Goal: Navigation & Orientation: Find specific page/section

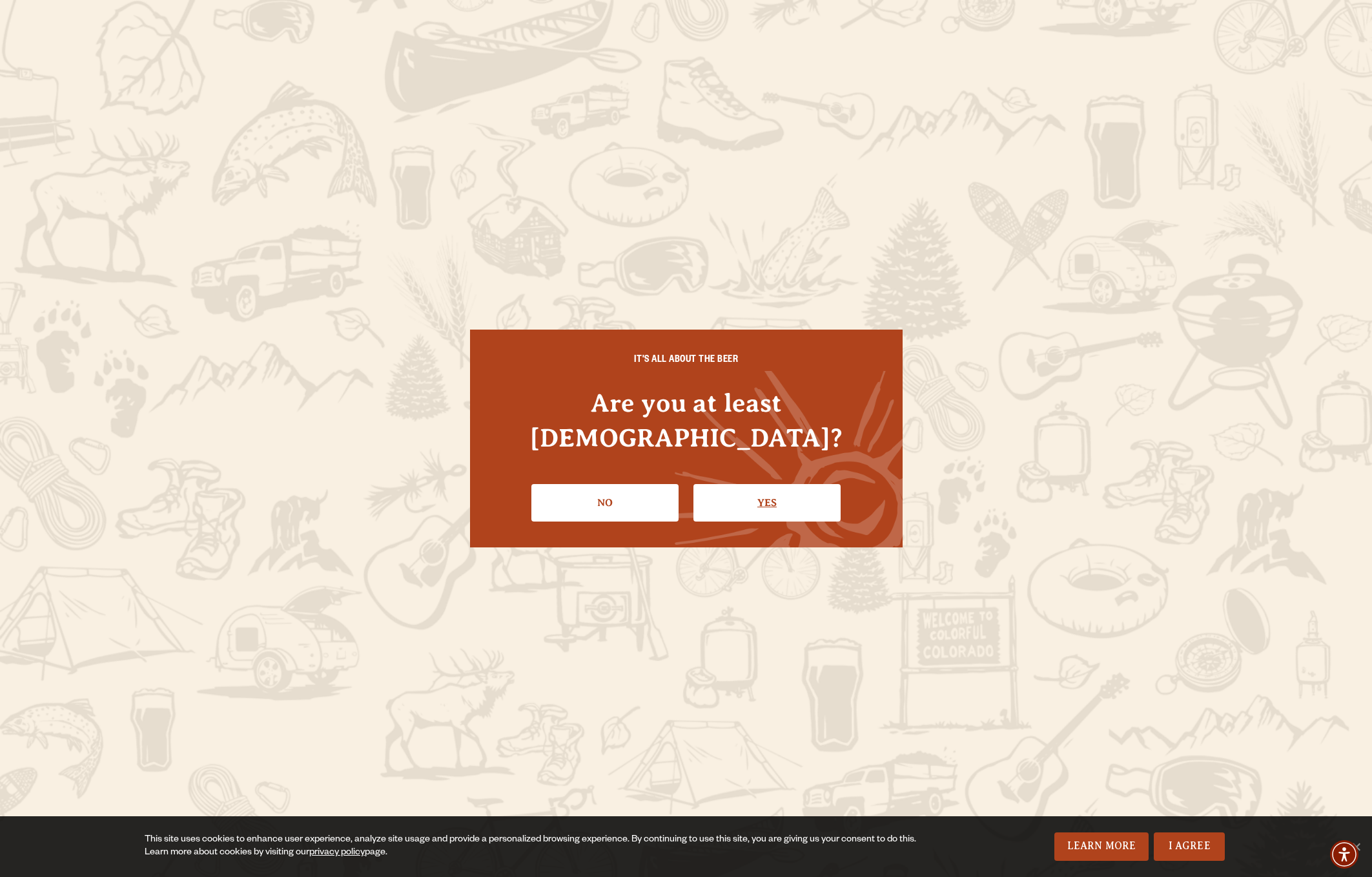
click at [768, 484] on link "Yes" at bounding box center [767, 502] width 147 height 37
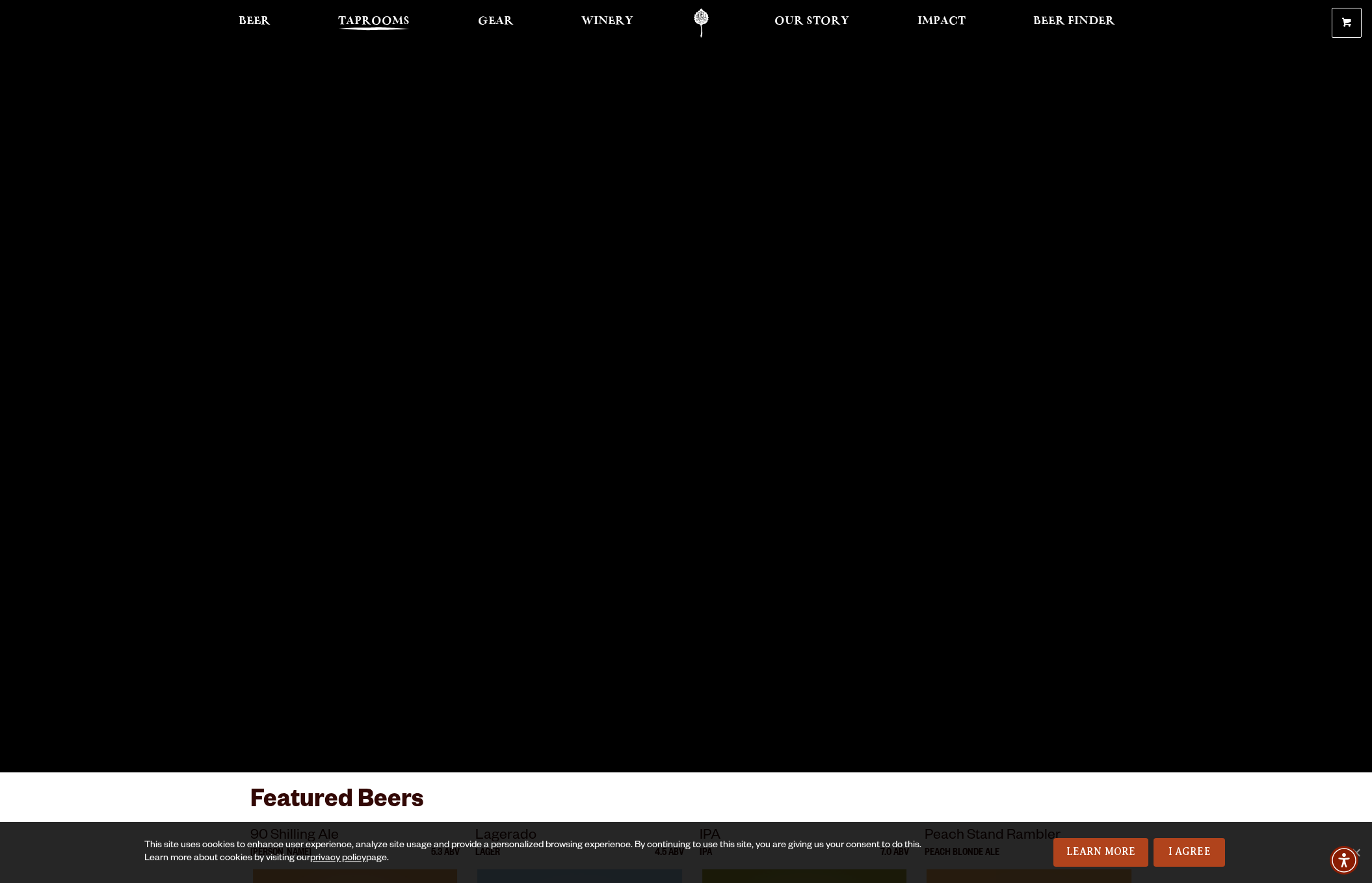
click at [398, 22] on span "Taprooms" at bounding box center [374, 21] width 71 height 10
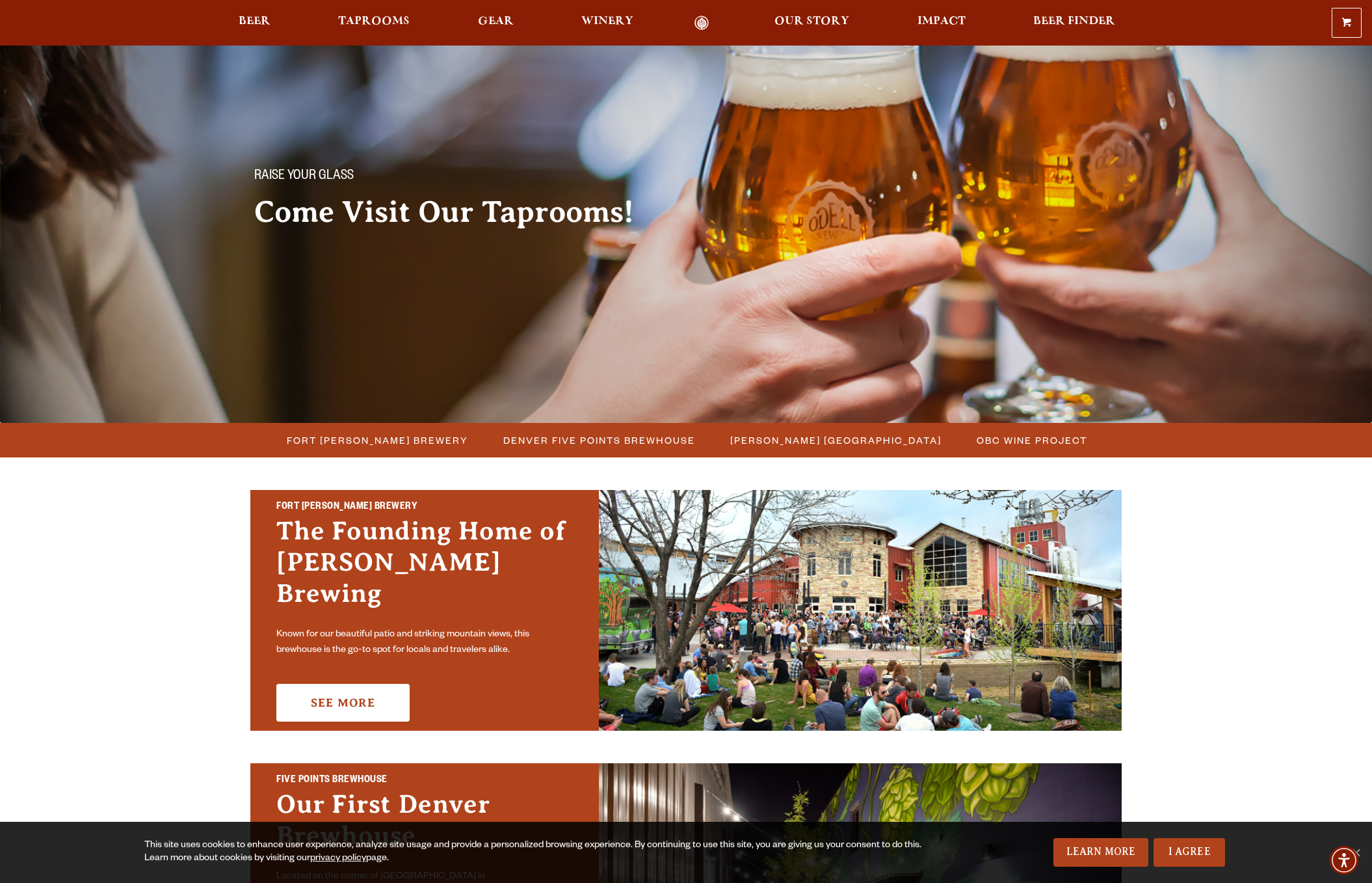
scroll to position [154, 0]
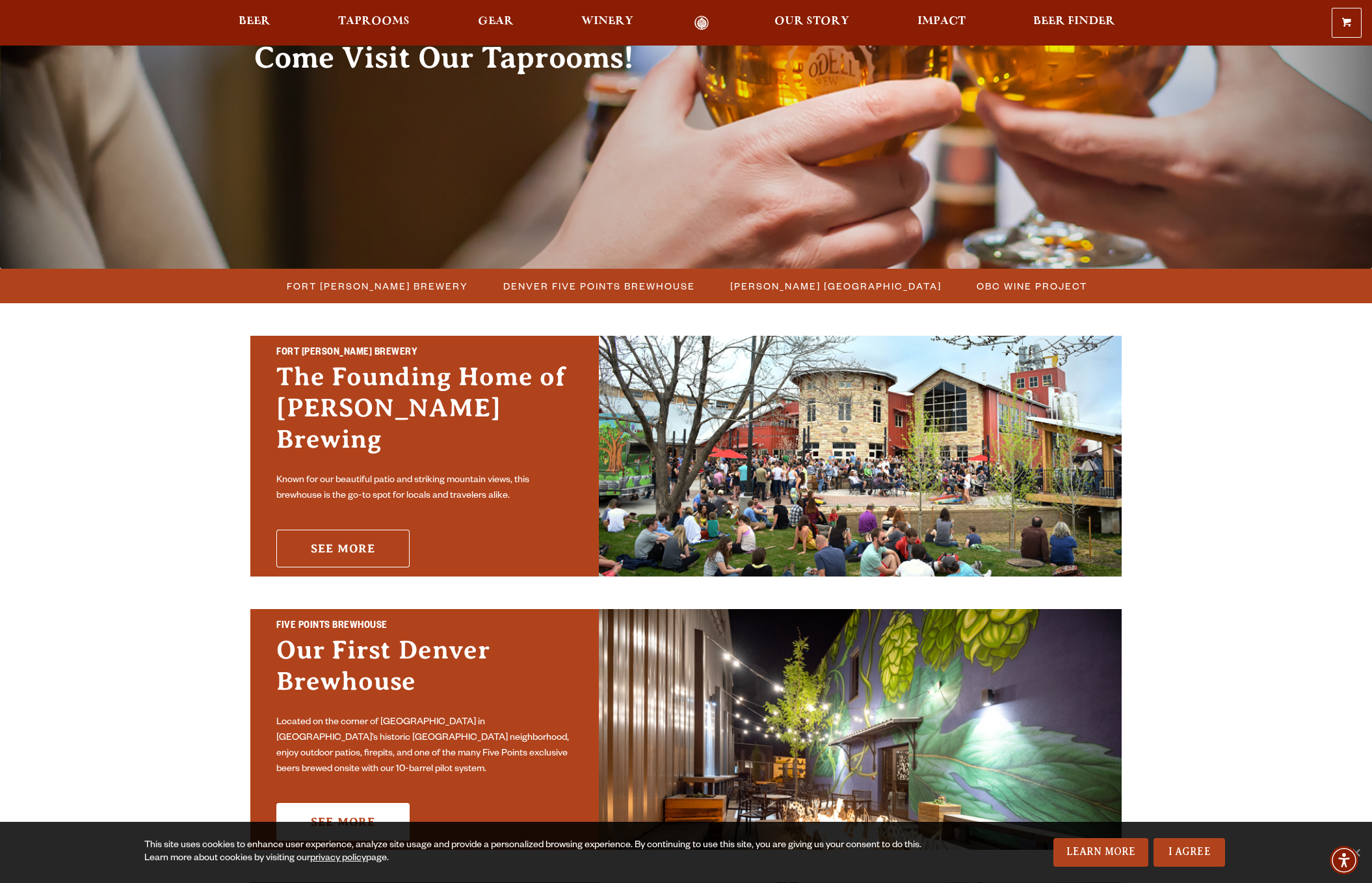
click at [391, 529] on link "See More" at bounding box center [343, 548] width 133 height 38
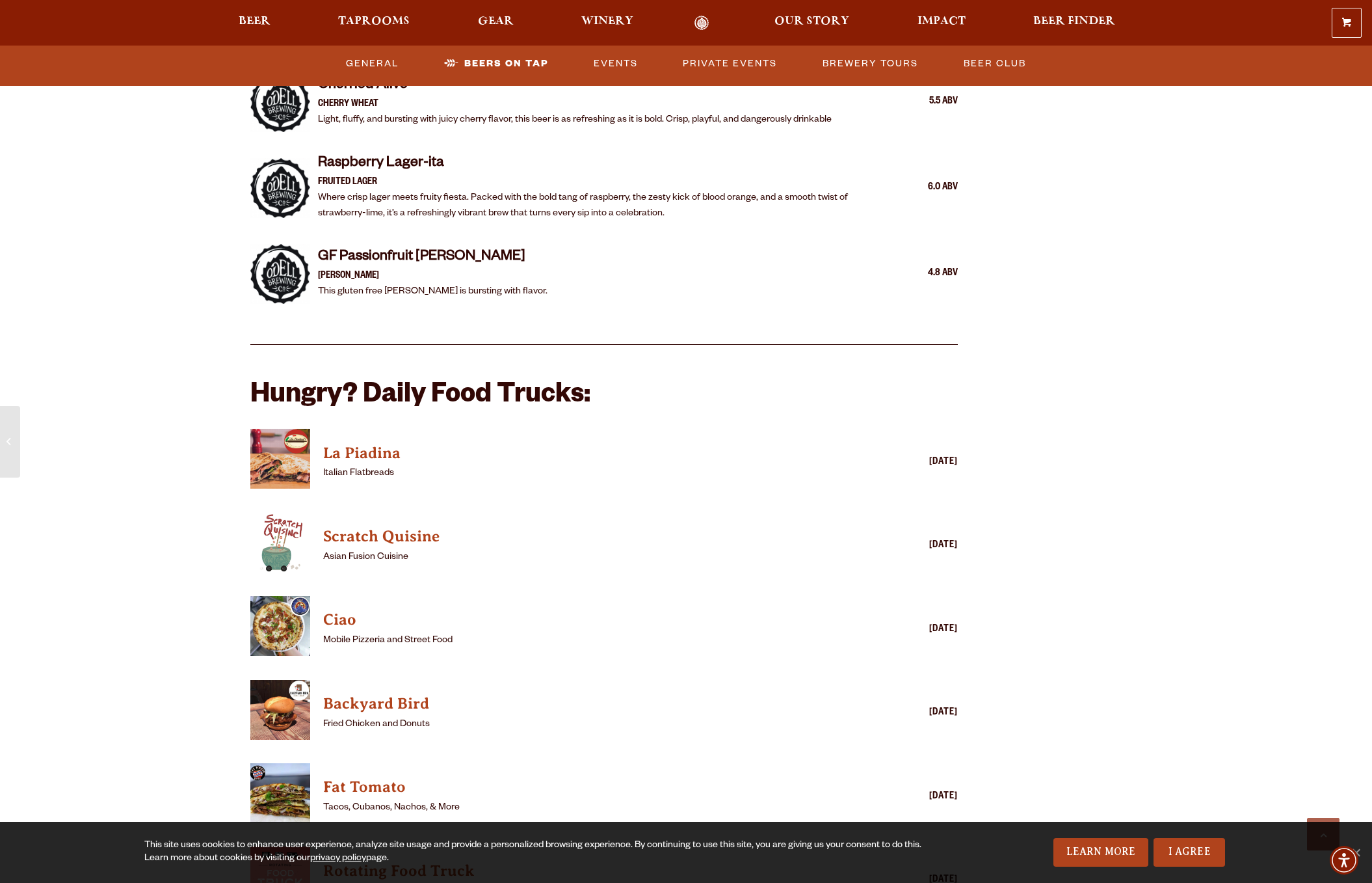
scroll to position [2983, 0]
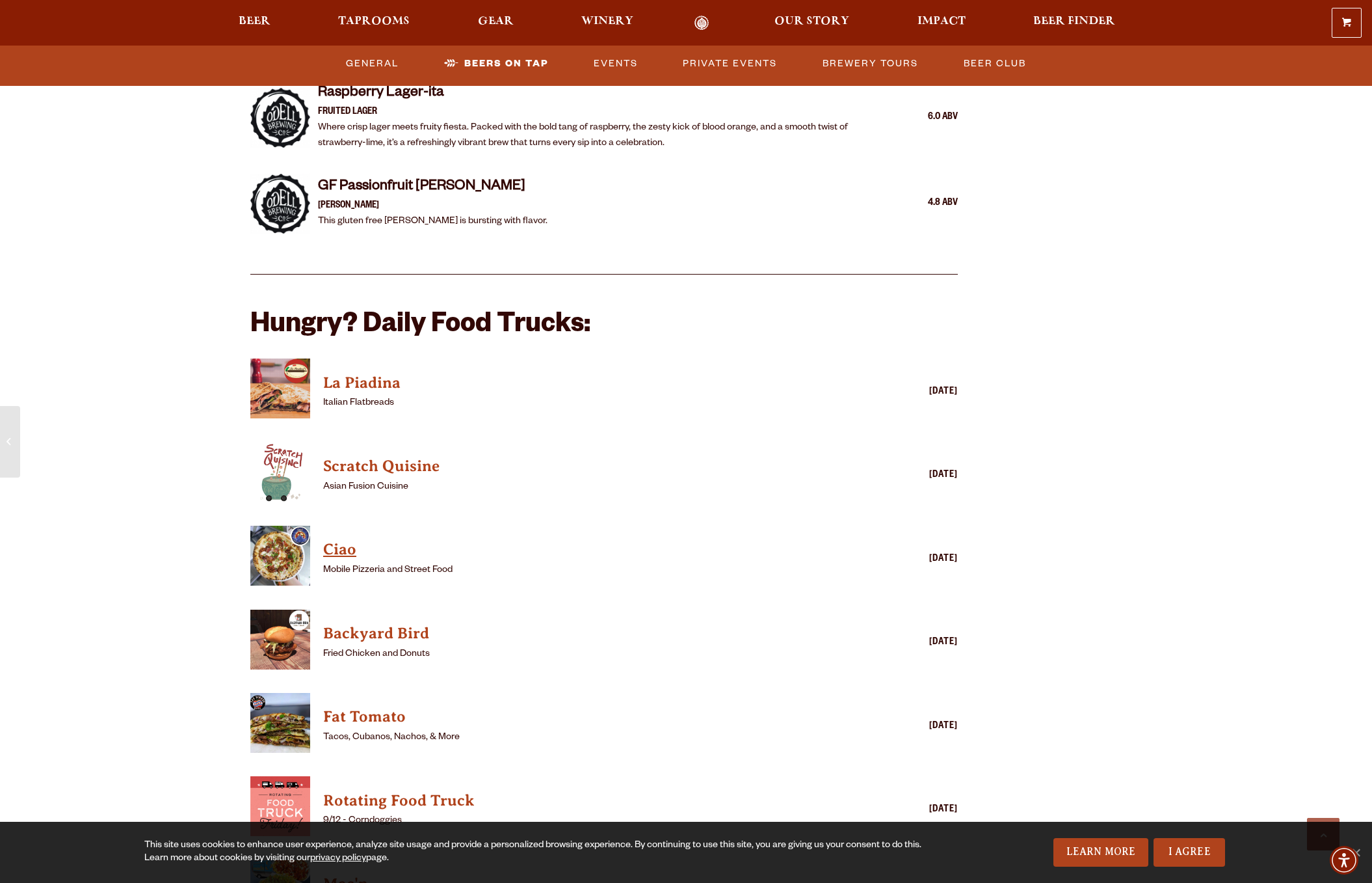
click at [350, 539] on h4 "Ciao" at bounding box center [585, 549] width 524 height 21
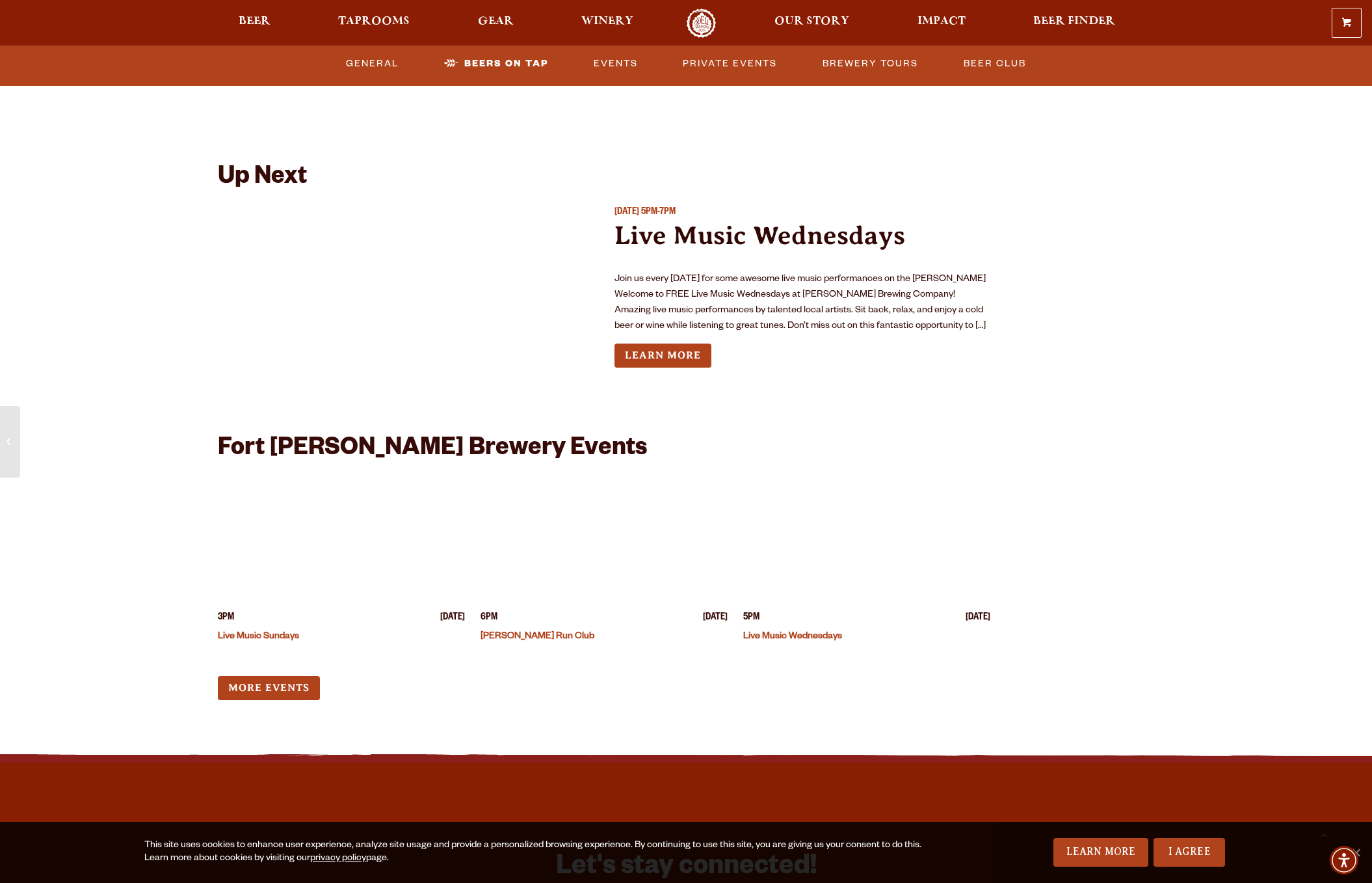
scroll to position [4806, 0]
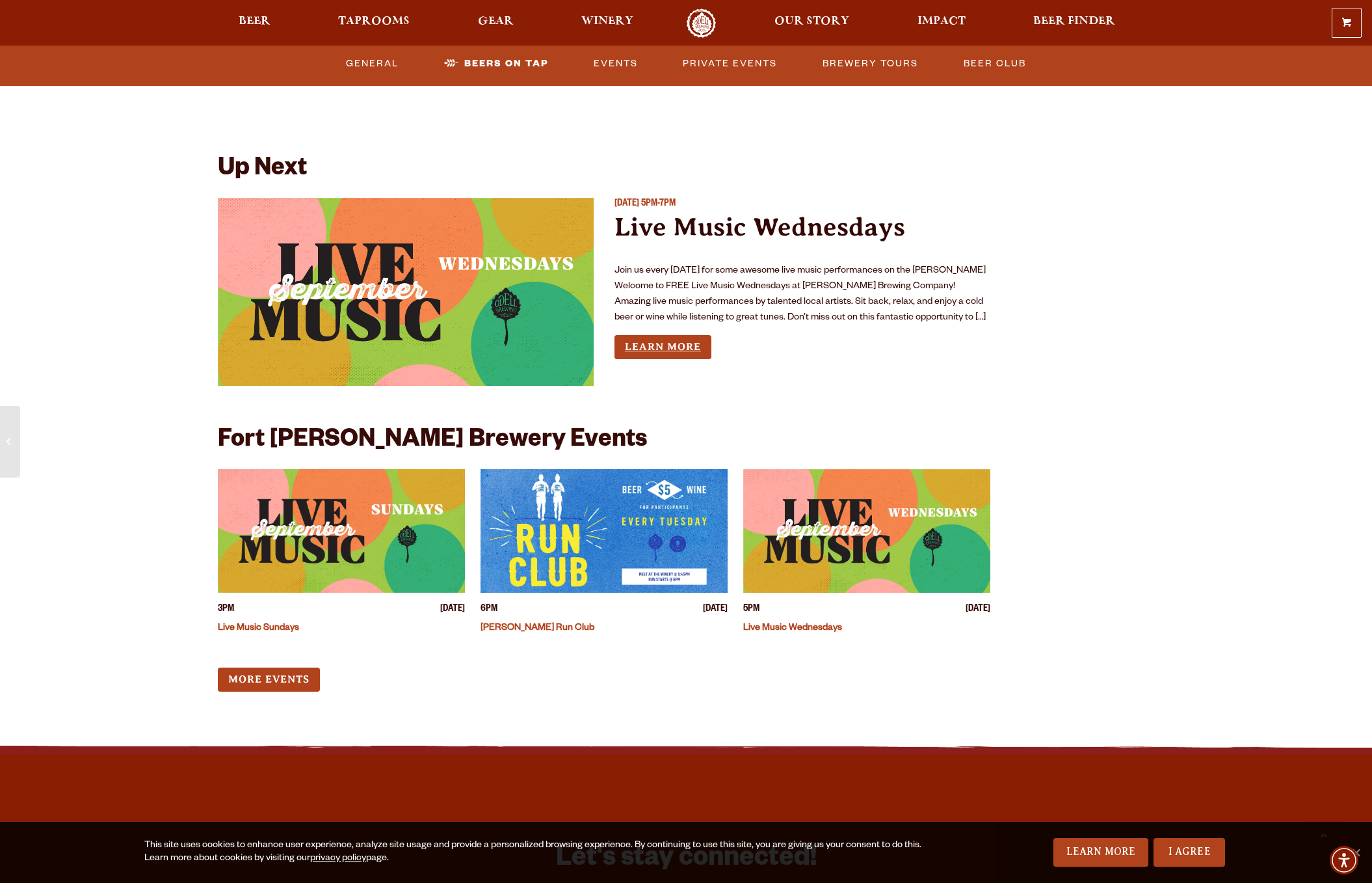
click at [694, 335] on link "Learn More" at bounding box center [662, 347] width 97 height 24
